Goal: Task Accomplishment & Management: Manage account settings

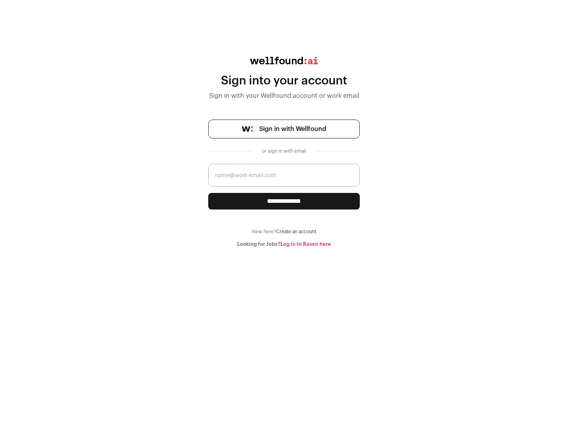
click at [292, 129] on span "Sign in with Wellfound" at bounding box center [292, 128] width 67 height 9
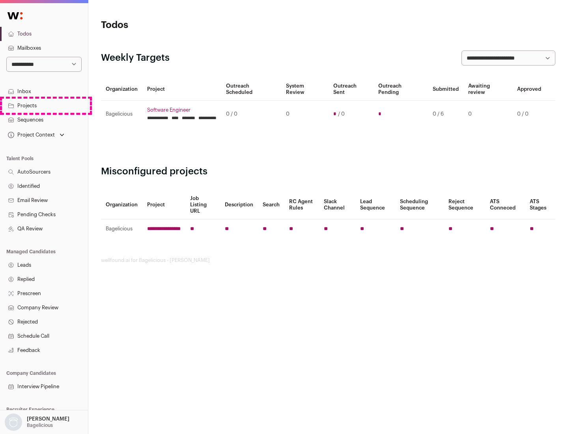
click at [44, 105] on link "Projects" at bounding box center [44, 106] width 88 height 14
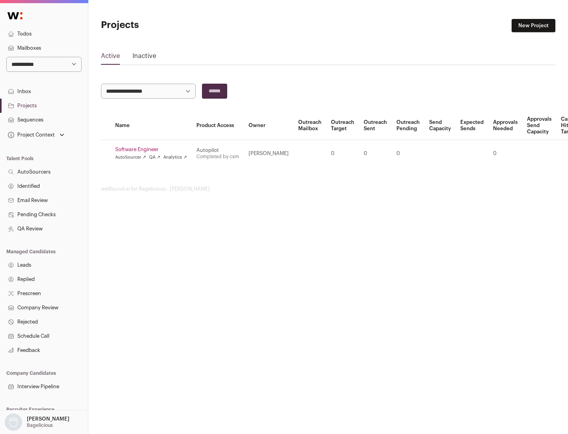
click at [153, 149] on link "Software Engineer" at bounding box center [151, 149] width 72 height 6
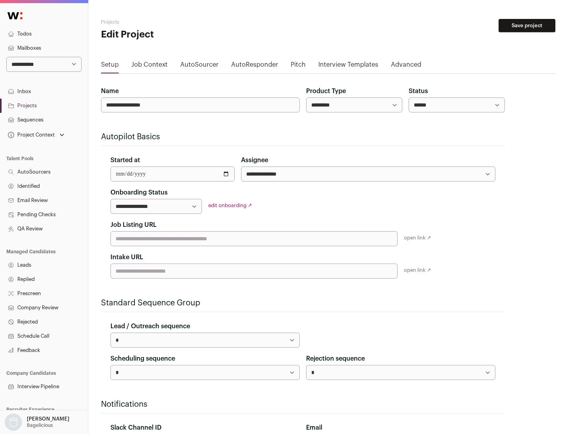
click at [527, 26] on button "Save project" at bounding box center [526, 25] width 57 height 13
